Goal: Find specific page/section: Find specific page/section

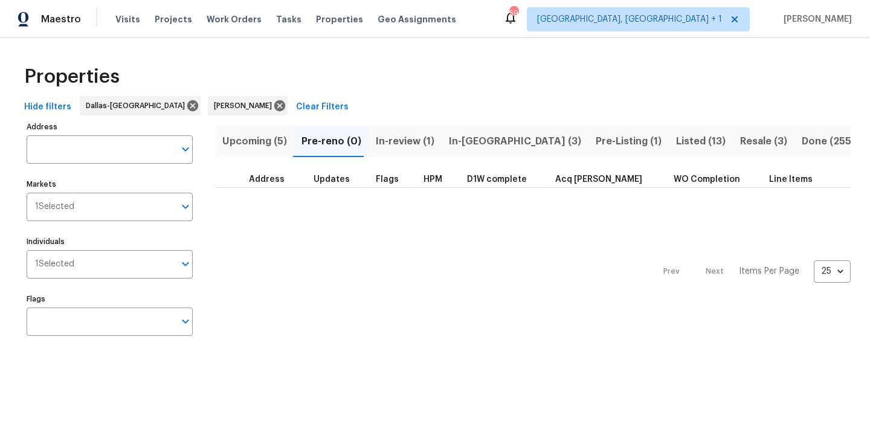
click at [259, 146] on span "Upcoming (5)" at bounding box center [254, 141] width 65 height 17
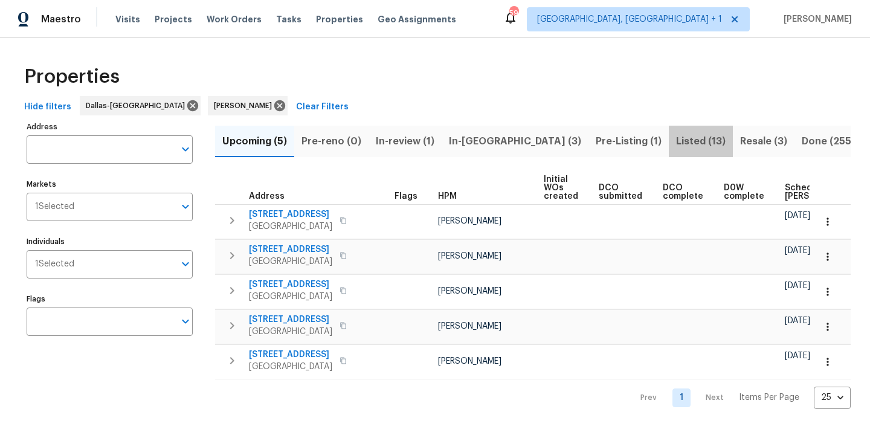
click at [676, 146] on span "Listed (13)" at bounding box center [701, 141] width 50 height 17
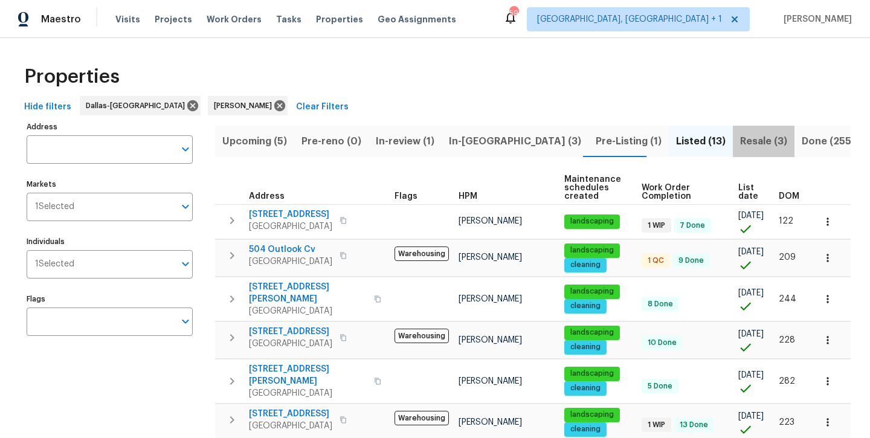
click at [740, 141] on span "Resale (3)" at bounding box center [763, 141] width 47 height 17
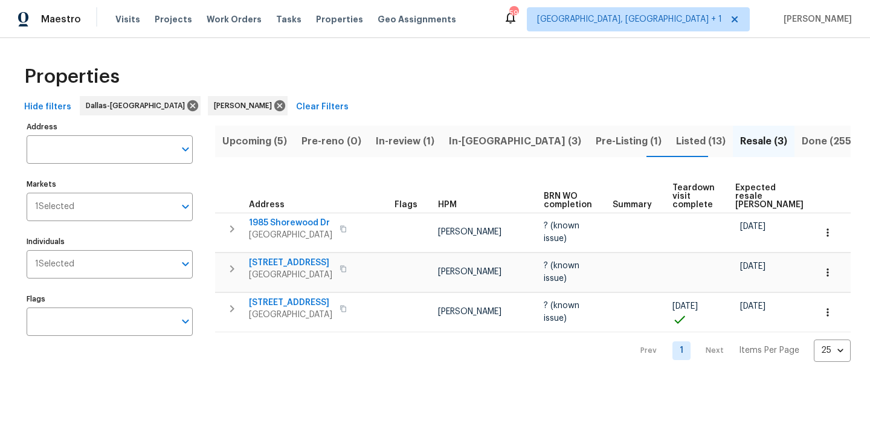
click at [676, 140] on span "Listed (13)" at bounding box center [701, 141] width 50 height 17
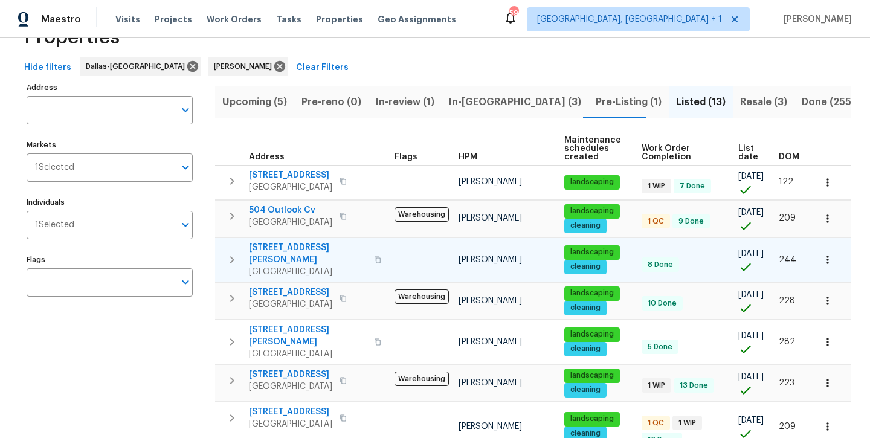
scroll to position [36, 0]
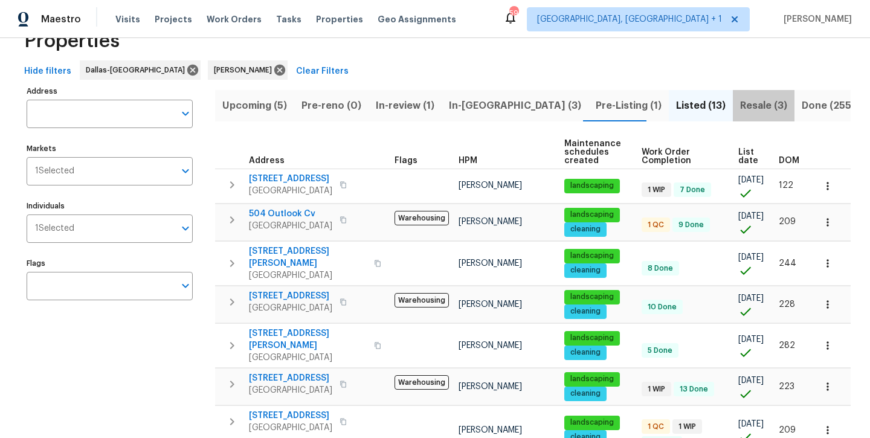
click at [740, 106] on span "Resale (3)" at bounding box center [763, 105] width 47 height 17
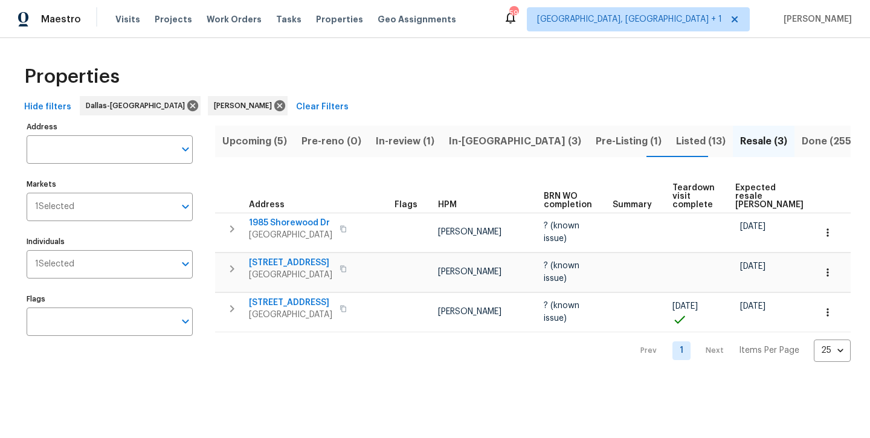
click at [676, 144] on span "Listed (13)" at bounding box center [701, 141] width 50 height 17
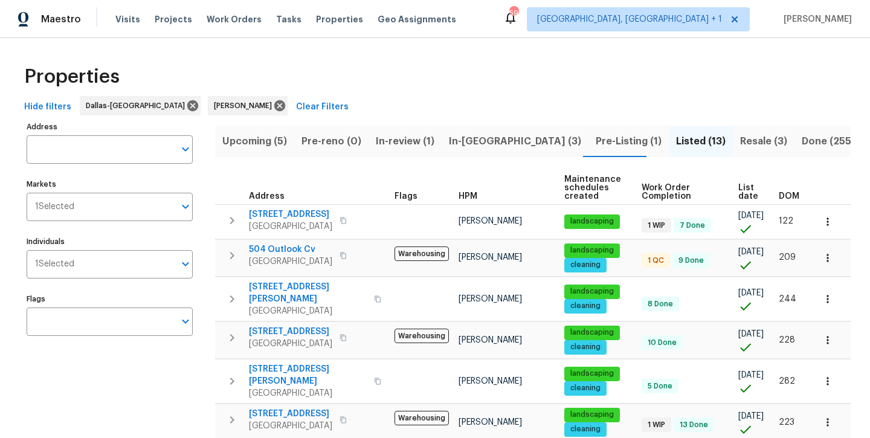
click at [596, 141] on span "Pre-Listing (1)" at bounding box center [629, 141] width 66 height 17
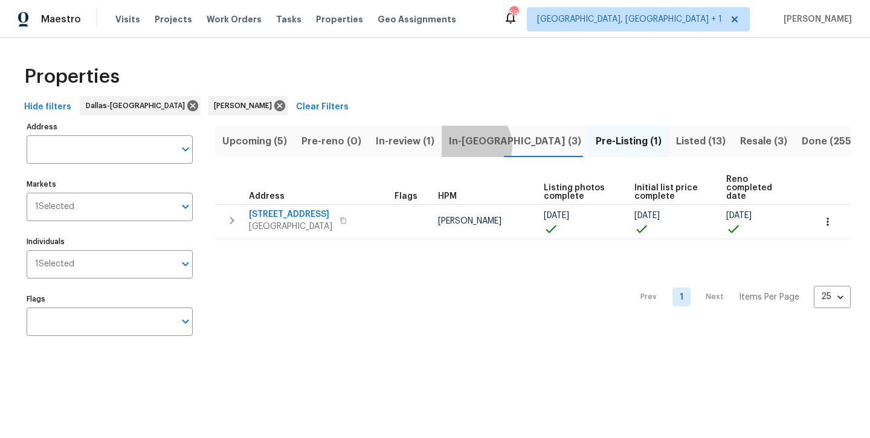
click at [465, 146] on span "In-reno (3)" at bounding box center [515, 141] width 132 height 17
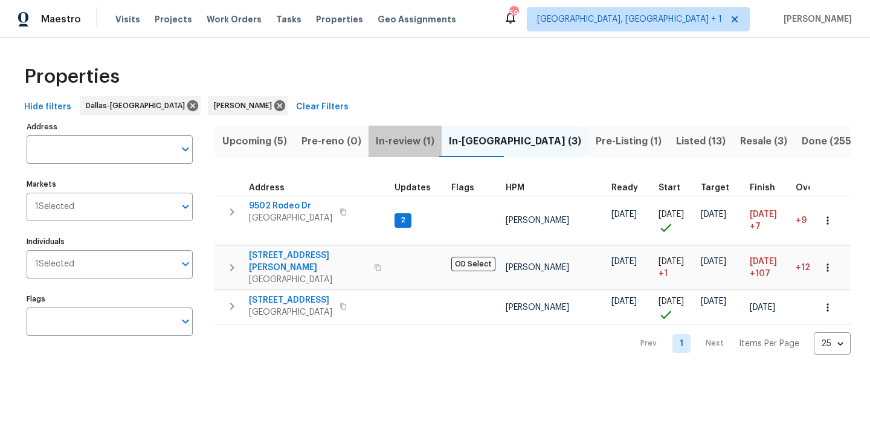
click at [385, 140] on span "In-review (1)" at bounding box center [405, 141] width 59 height 17
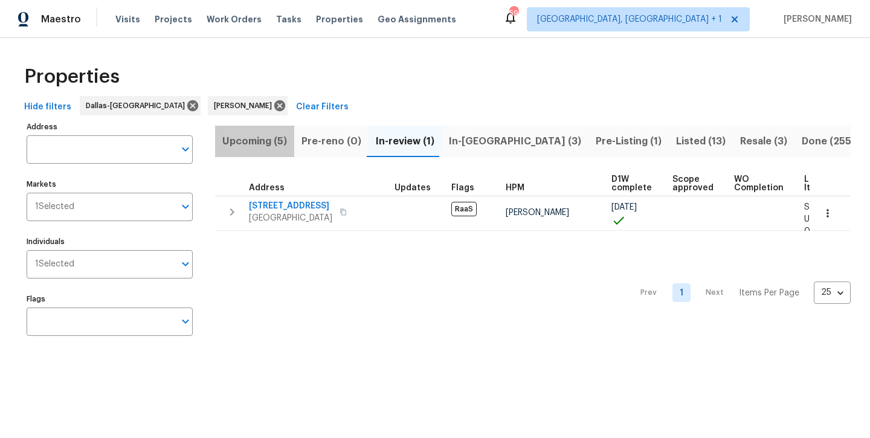
click at [262, 143] on span "Upcoming (5)" at bounding box center [254, 141] width 65 height 17
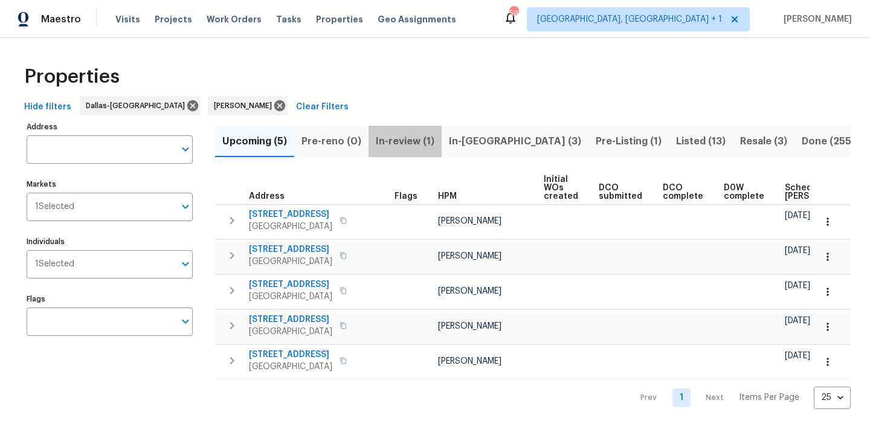
click at [409, 149] on button "In-review (1)" at bounding box center [405, 141] width 73 height 31
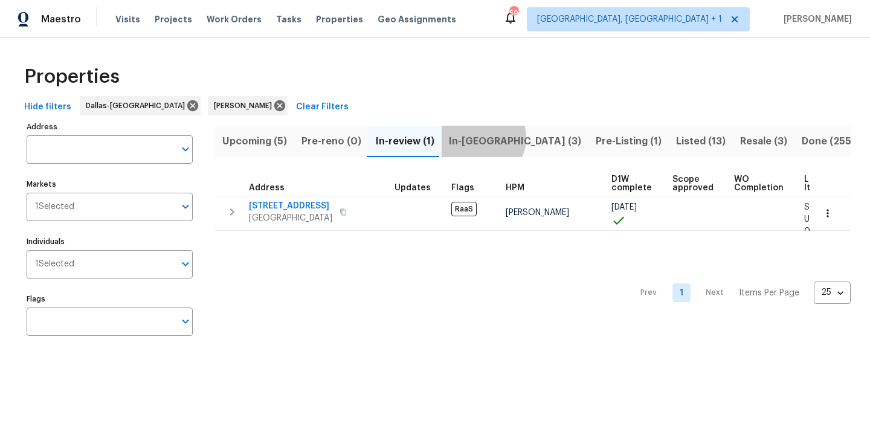
click at [479, 138] on span "In-reno (3)" at bounding box center [515, 141] width 132 height 17
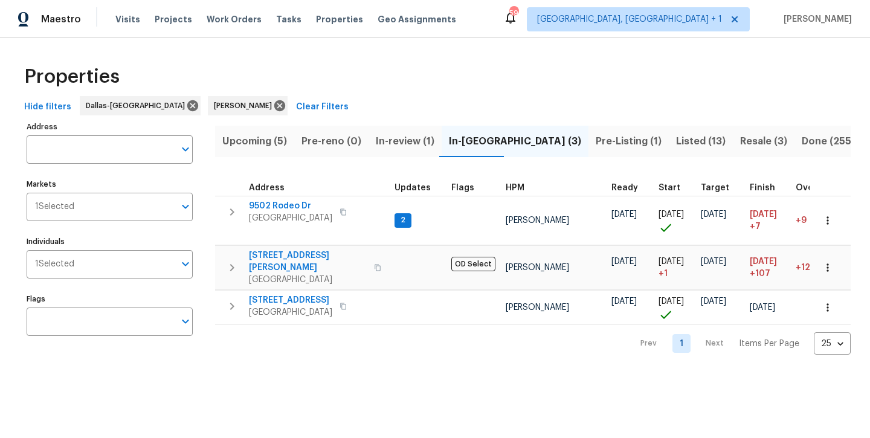
click at [259, 143] on span "Upcoming (5)" at bounding box center [254, 141] width 65 height 17
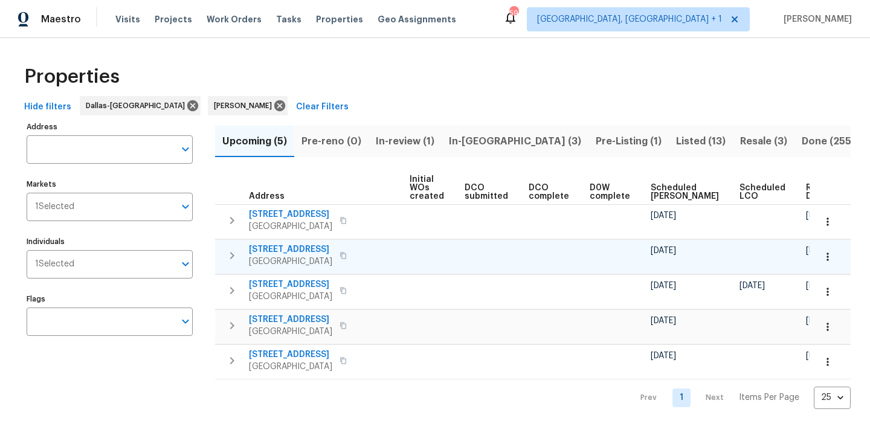
scroll to position [0, 134]
click at [481, 139] on span "In-reno (3)" at bounding box center [515, 141] width 132 height 17
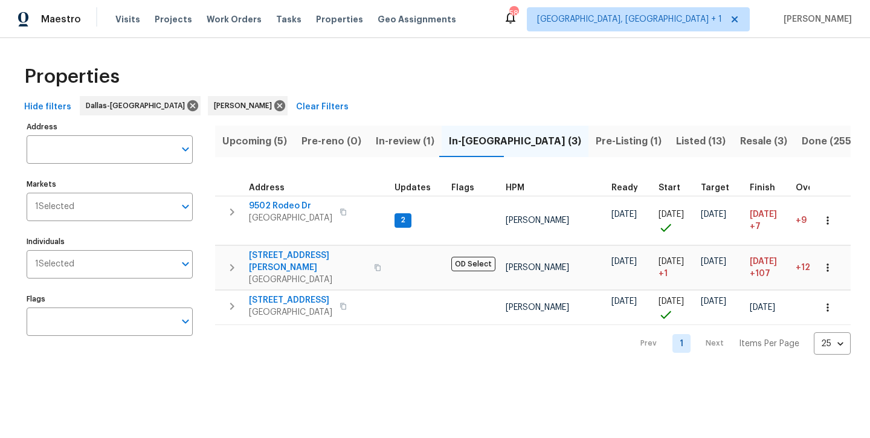
click at [676, 144] on span "Listed (13)" at bounding box center [701, 141] width 50 height 17
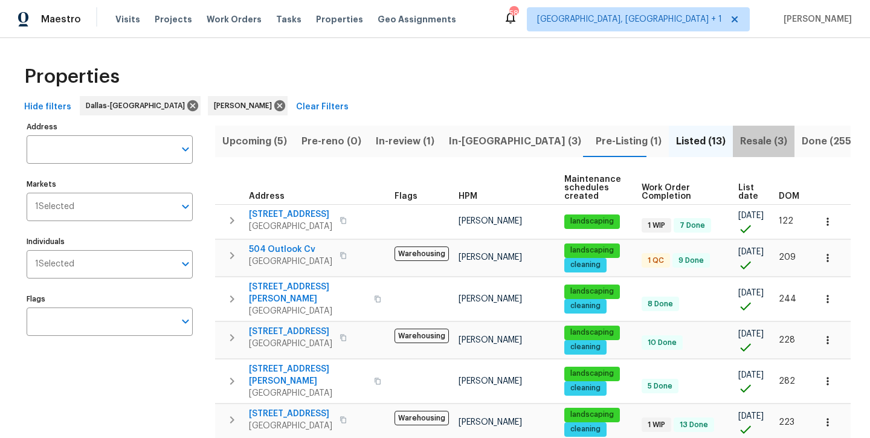
click at [740, 141] on span "Resale (3)" at bounding box center [763, 141] width 47 height 17
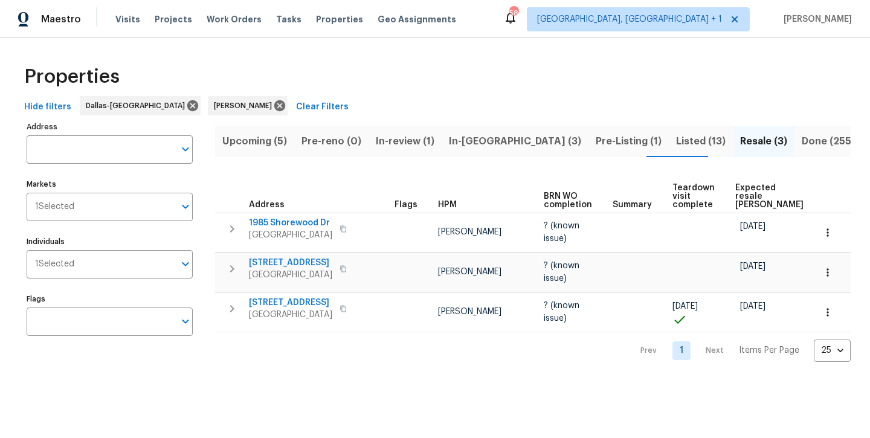
click at [676, 143] on span "Listed (13)" at bounding box center [701, 141] width 50 height 17
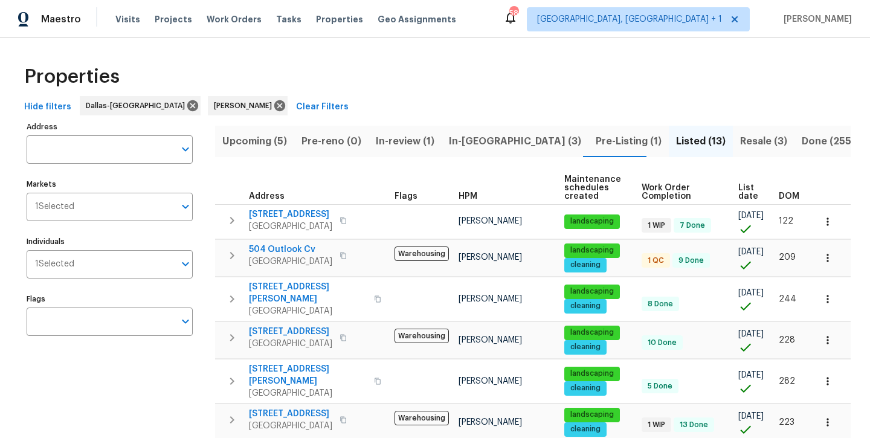
click at [482, 143] on span "In-reno (3)" at bounding box center [515, 141] width 132 height 17
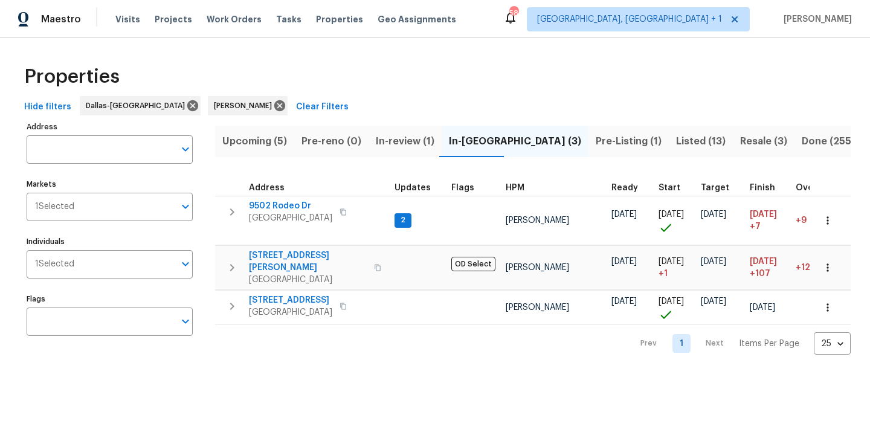
click at [676, 147] on span "Listed (13)" at bounding box center [701, 141] width 50 height 17
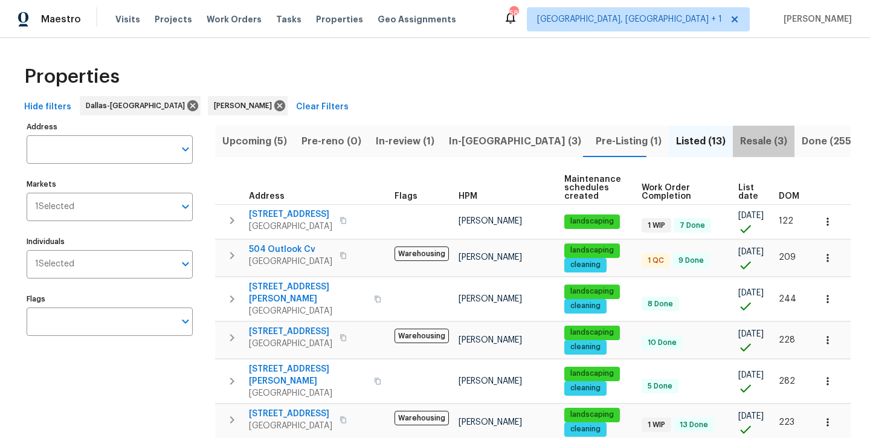
click at [740, 148] on span "Resale (3)" at bounding box center [763, 141] width 47 height 17
